Goal: Navigation & Orientation: Find specific page/section

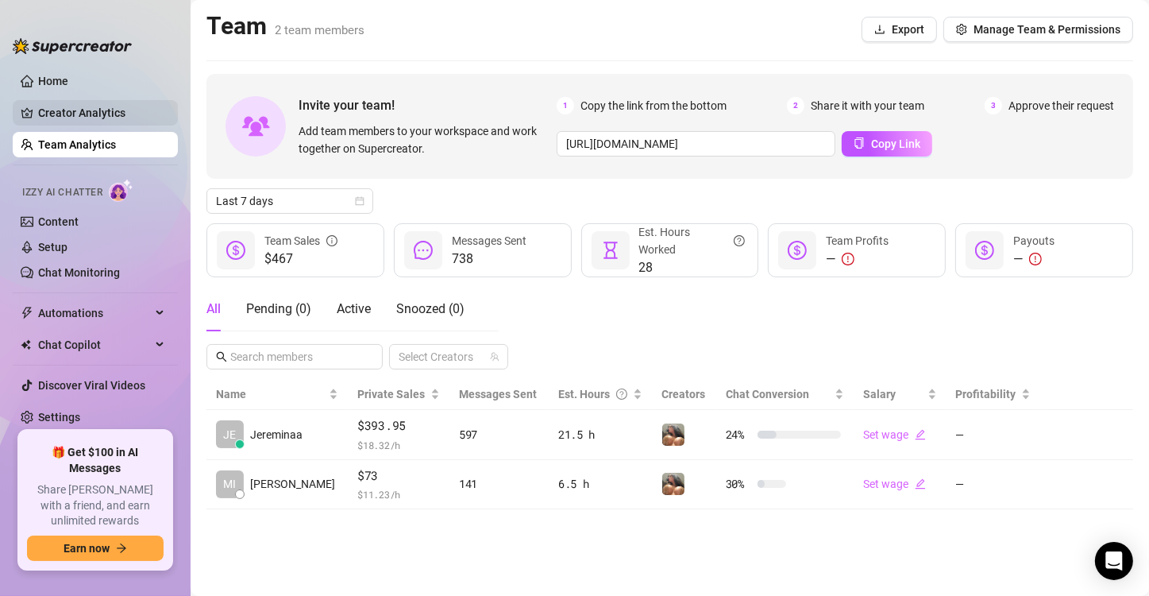
click at [71, 105] on link "Creator Analytics" at bounding box center [101, 112] width 127 height 25
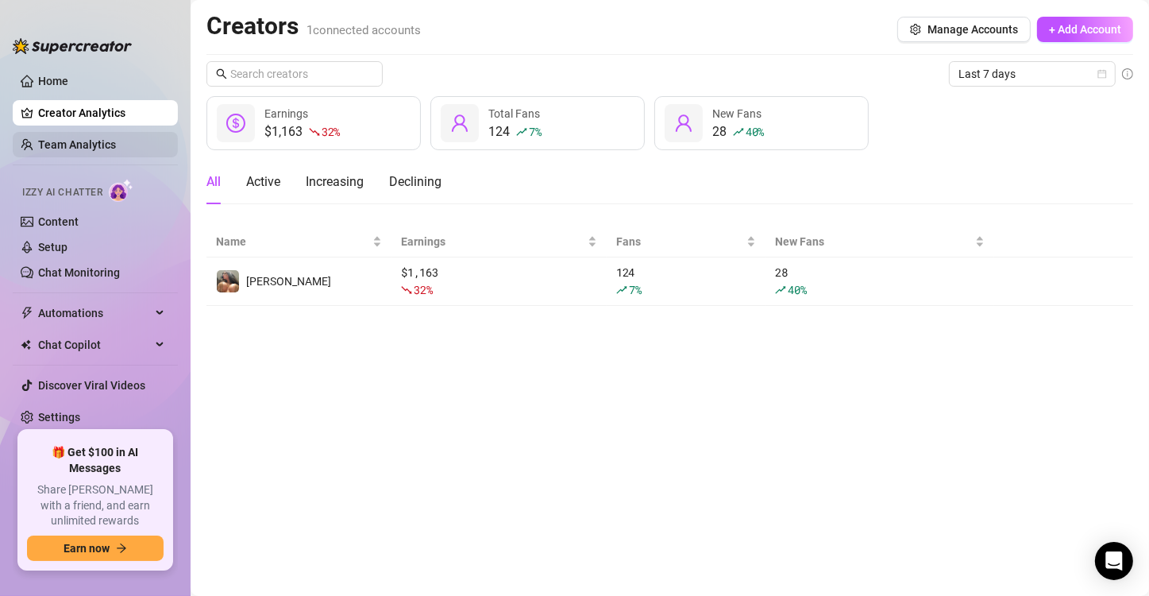
click at [102, 141] on link "Team Analytics" at bounding box center [77, 144] width 78 height 13
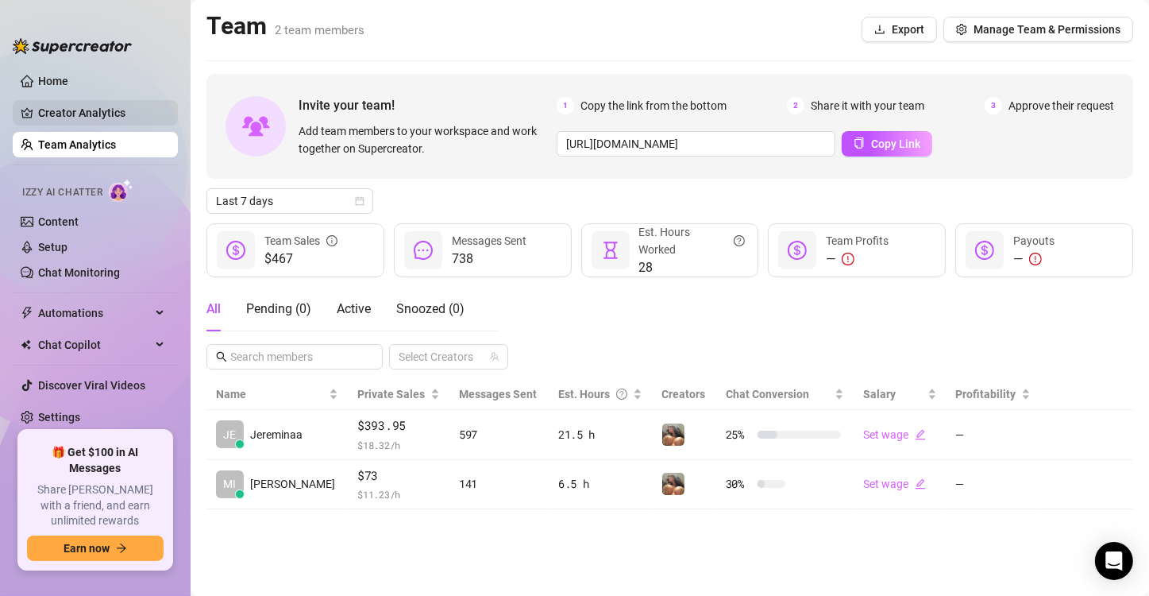
click at [133, 108] on link "Creator Analytics" at bounding box center [101, 112] width 127 height 25
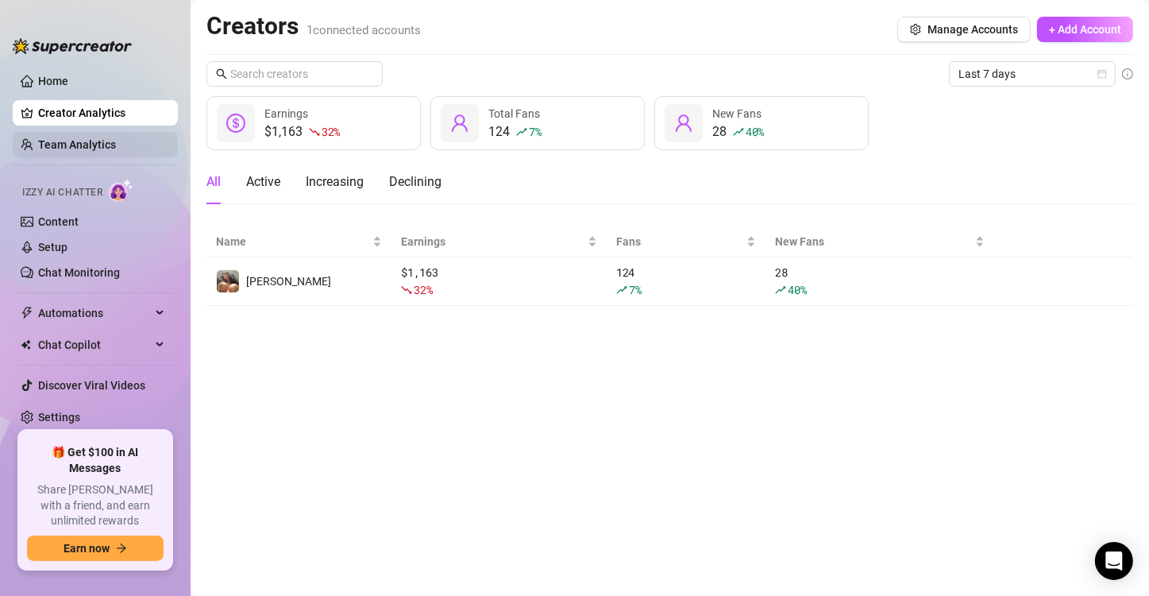
click at [87, 143] on link "Team Analytics" at bounding box center [77, 144] width 78 height 13
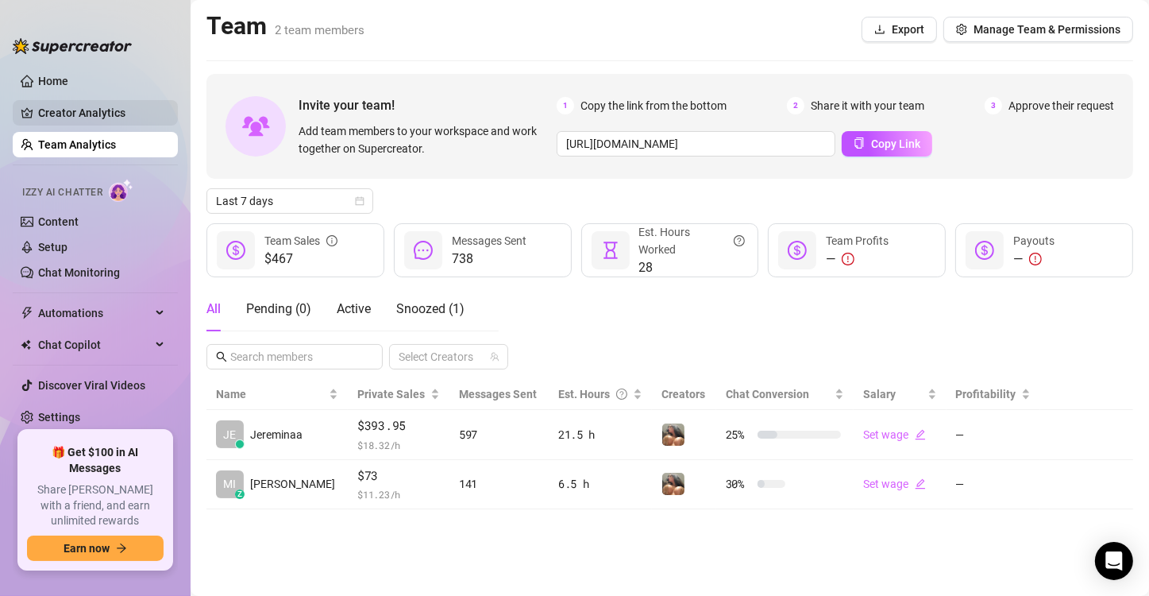
click at [64, 118] on link "Creator Analytics" at bounding box center [101, 112] width 127 height 25
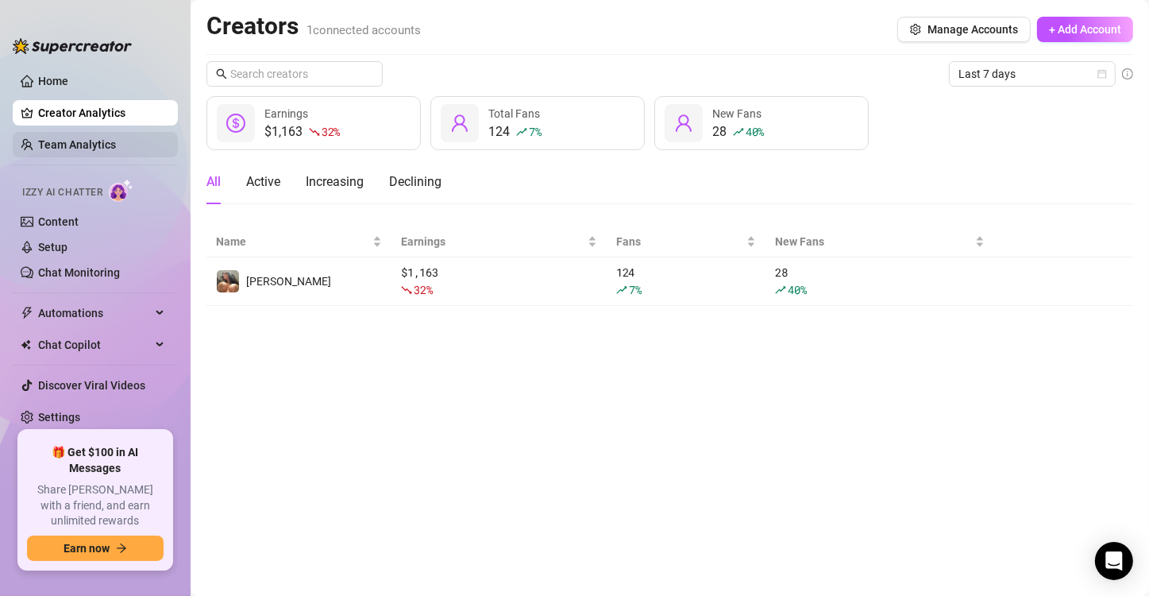
click at [79, 143] on link "Team Analytics" at bounding box center [77, 144] width 78 height 13
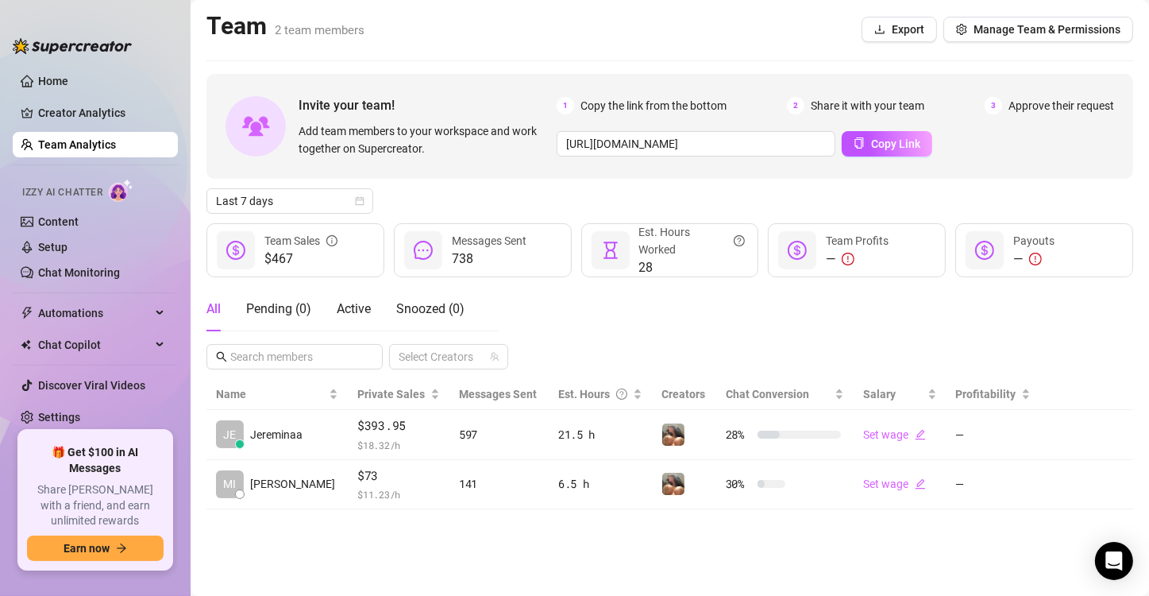
click at [95, 126] on ul "Home Creator Analytics Team Analytics Izzy AI Chatter Content Setup Chat Monito…" at bounding box center [95, 243] width 165 height 362
click at [118, 109] on link "Creator Analytics" at bounding box center [101, 112] width 127 height 25
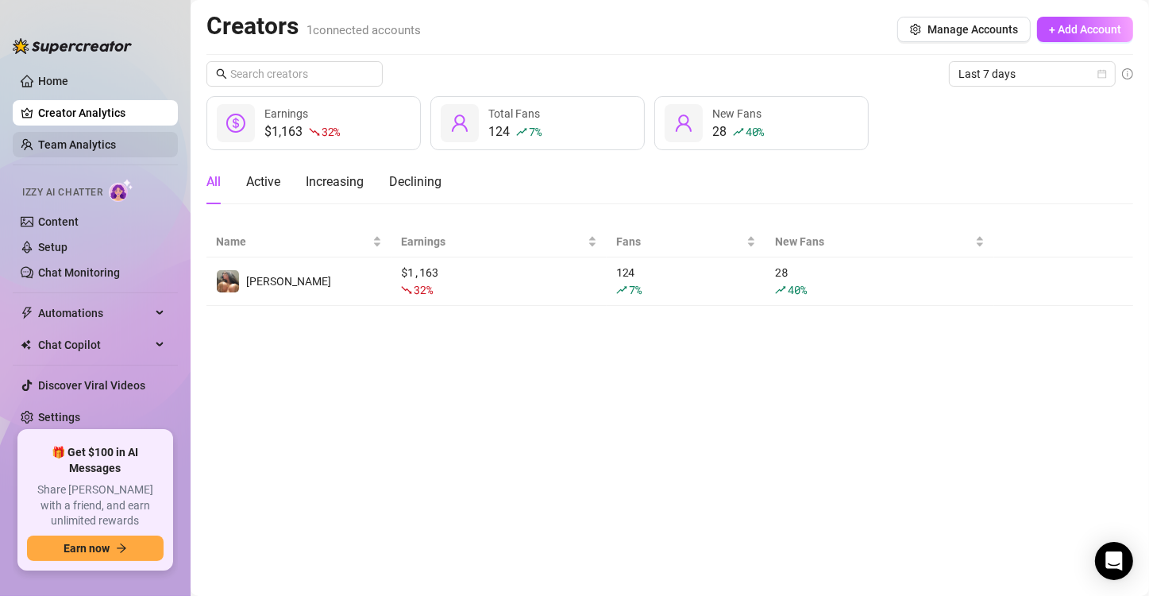
click at [85, 141] on link "Team Analytics" at bounding box center [77, 144] width 78 height 13
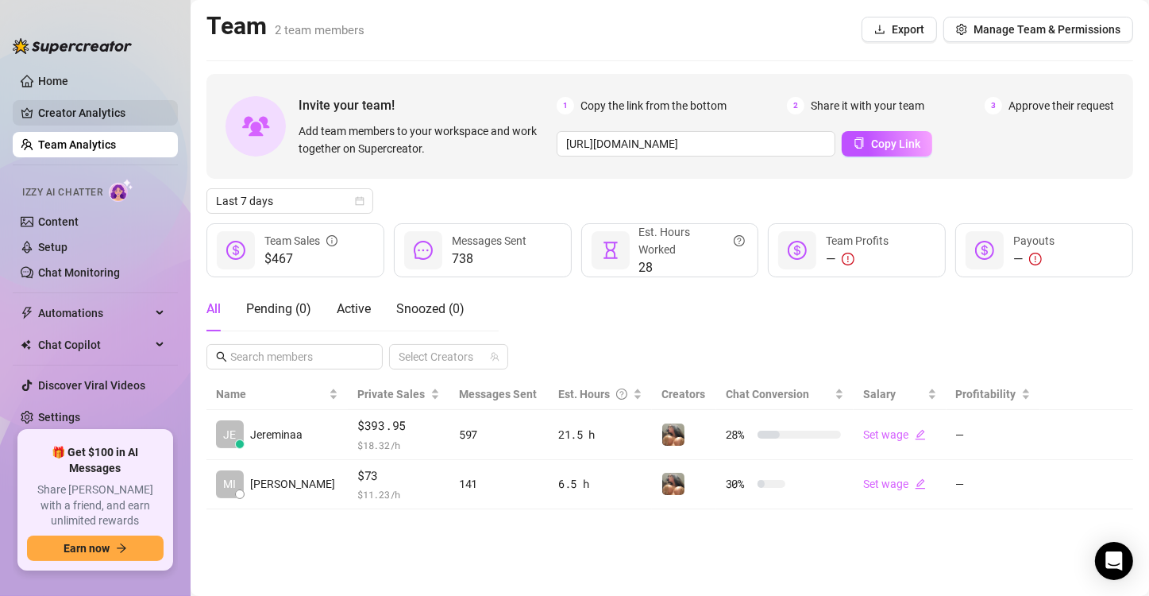
click at [101, 107] on link "Creator Analytics" at bounding box center [101, 112] width 127 height 25
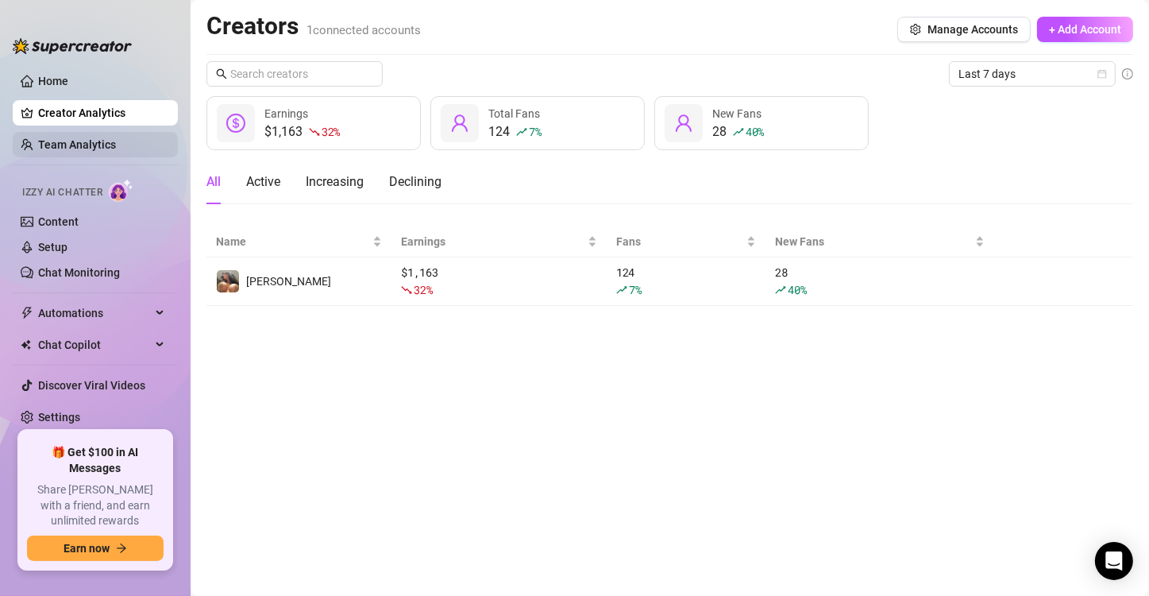
click at [87, 144] on link "Team Analytics" at bounding box center [77, 144] width 78 height 13
